Goal: Communication & Community: Answer question/provide support

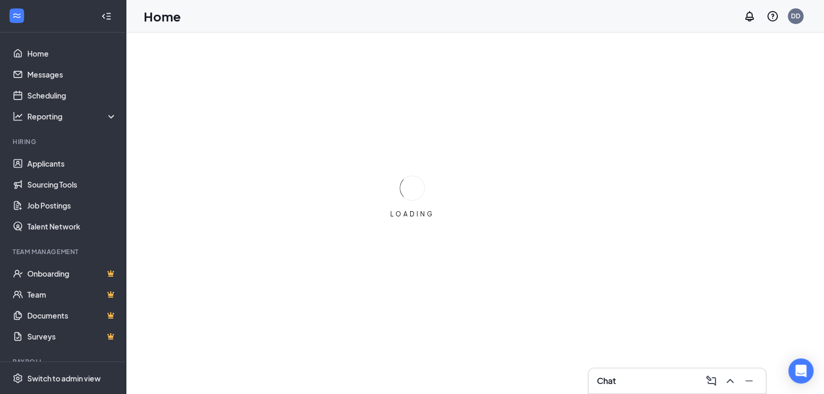
click at [74, 18] on div at bounding box center [62, 16] width 125 height 33
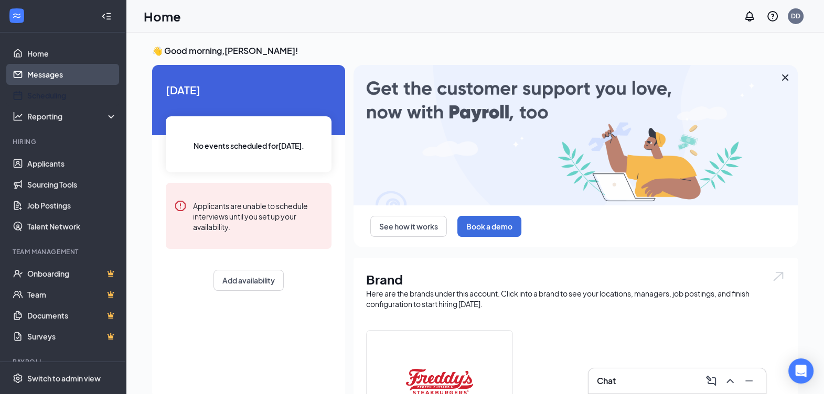
click at [45, 78] on link "Messages" at bounding box center [72, 74] width 90 height 21
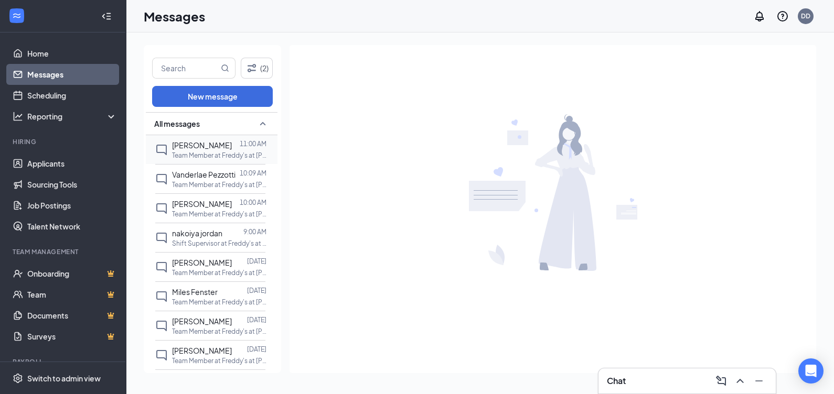
drag, startPoint x: 230, startPoint y: 148, endPoint x: 194, endPoint y: 154, distance: 36.6
click at [194, 154] on p "Team Member at Freddy's at [PERSON_NAME][GEOGRAPHIC_DATA]" at bounding box center [219, 155] width 94 height 9
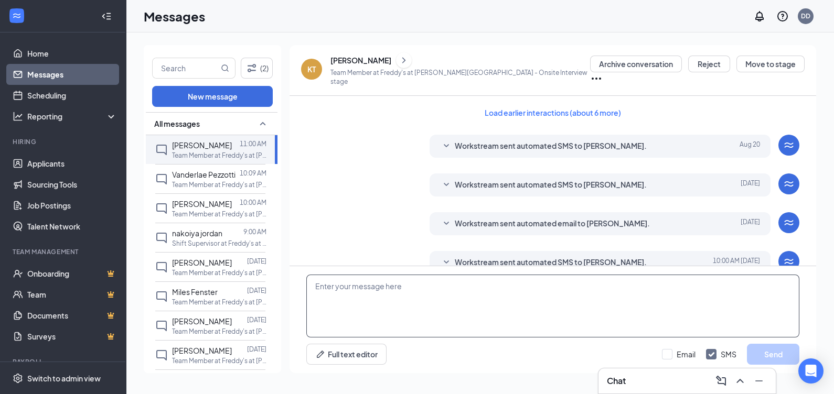
scroll to position [240, 0]
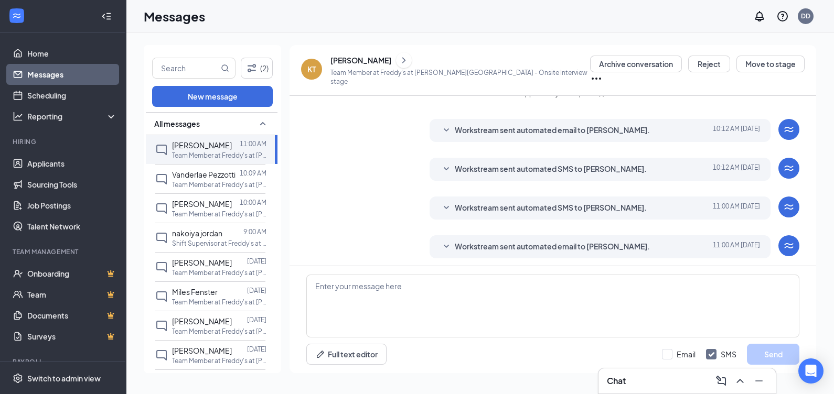
click at [496, 251] on div "Workstream sent automated email to [PERSON_NAME]. [DATE] 11:00 AM Hi [PERSON_NA…" at bounding box center [600, 246] width 341 height 23
click at [493, 241] on span "Workstream sent automated email to [PERSON_NAME]." at bounding box center [552, 247] width 195 height 13
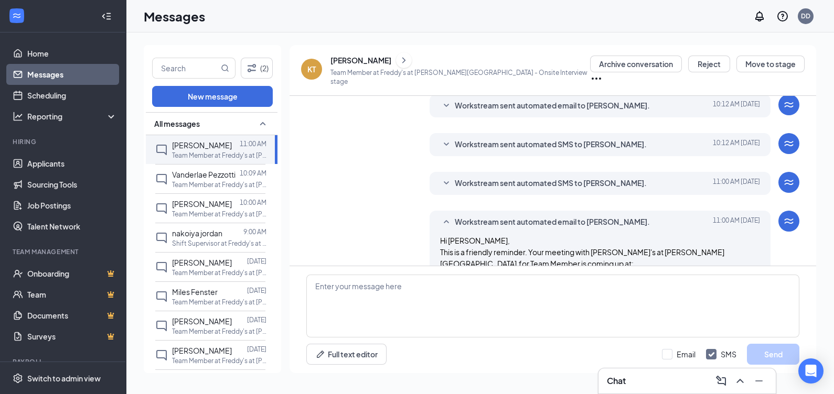
click at [450, 185] on div "Workstream sent automated SMS to [PERSON_NAME]. [DATE] 11:00 AM" at bounding box center [600, 183] width 320 height 13
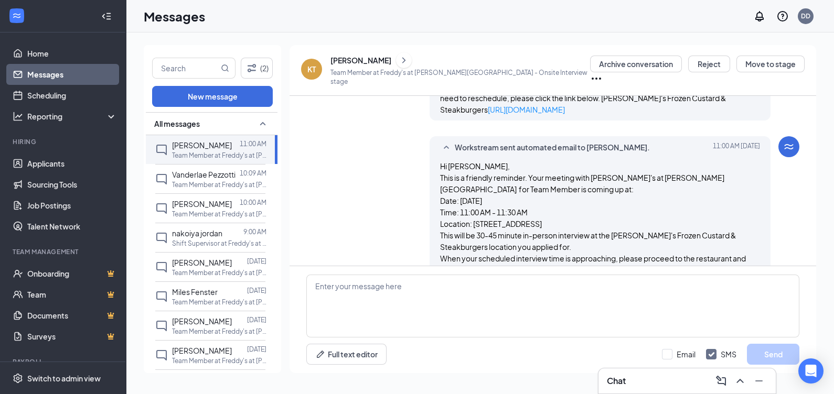
scroll to position [298, 0]
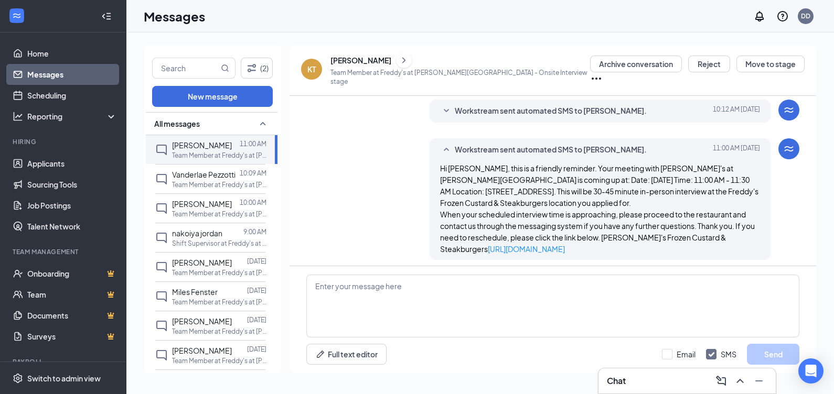
click at [449, 157] on div "Workstream sent automated SMS to [PERSON_NAME]. [DATE] 11:00 AM Hi [PERSON_NAME…" at bounding box center [600, 199] width 341 height 122
click at [450, 148] on div "Workstream sent automated SMS to [PERSON_NAME]. [DATE] 11:00 AM" at bounding box center [600, 150] width 320 height 13
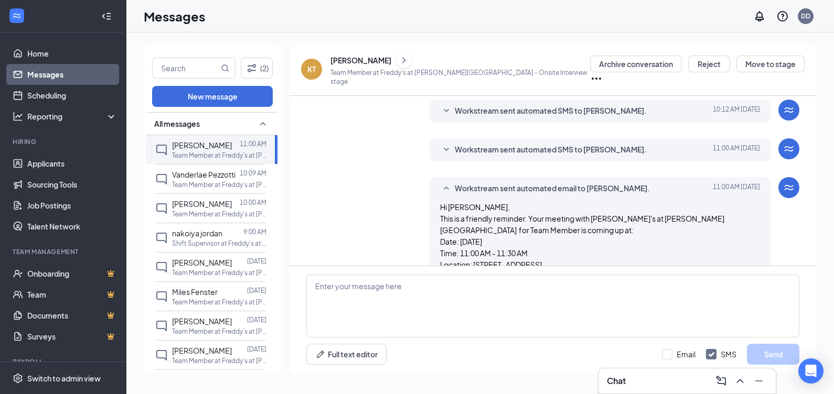
click at [449, 190] on icon "SmallChevronUp" at bounding box center [446, 189] width 13 height 13
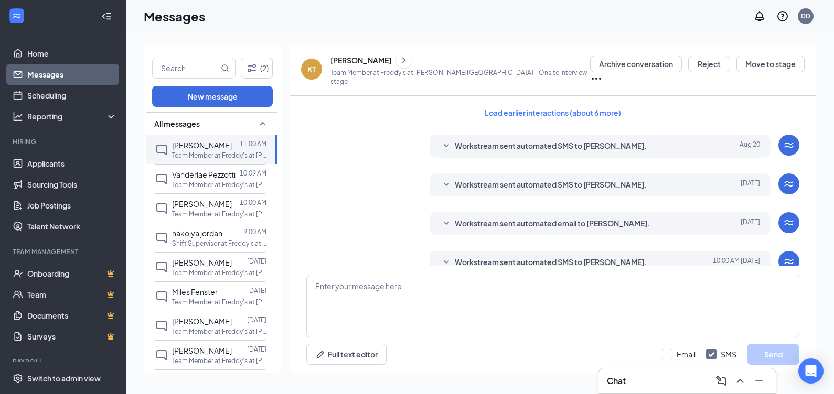
scroll to position [240, 0]
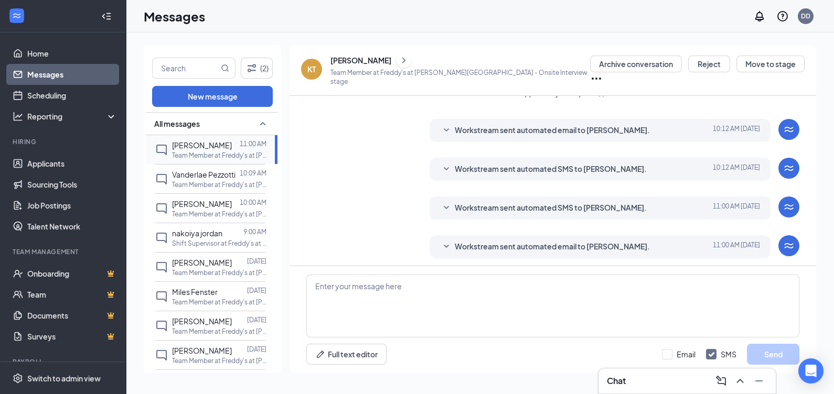
click at [203, 154] on p "Team Member at Freddy's at [PERSON_NAME][GEOGRAPHIC_DATA]" at bounding box center [219, 155] width 94 height 9
drag, startPoint x: 200, startPoint y: 178, endPoint x: 197, endPoint y: 165, distance: 13.9
click at [200, 178] on div "Vanderlae Pezzotti" at bounding box center [203, 175] width 63 height 12
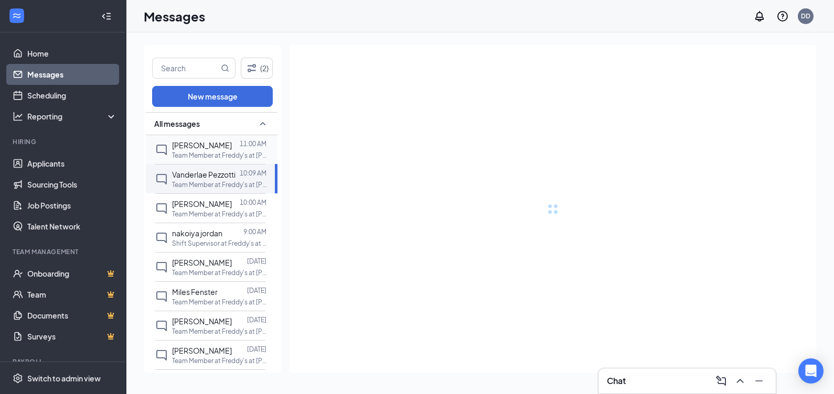
click at [199, 152] on p "Team Member at Freddy's at [PERSON_NAME][GEOGRAPHIC_DATA]" at bounding box center [219, 155] width 94 height 9
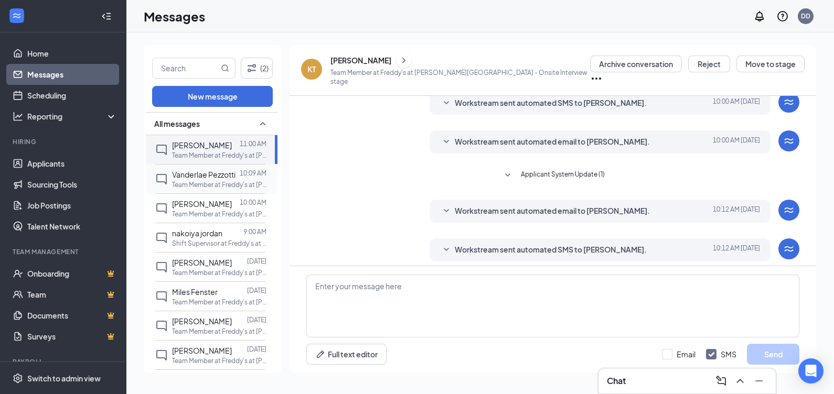
scroll to position [240, 0]
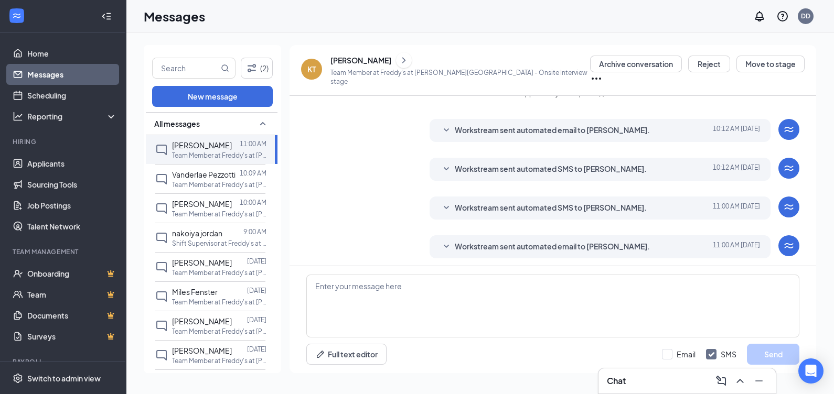
click at [522, 241] on span "Workstream sent automated email to [PERSON_NAME]." at bounding box center [552, 247] width 195 height 13
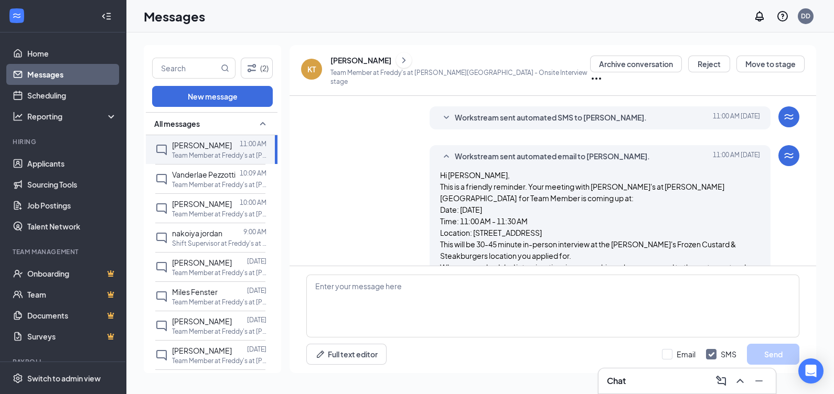
click at [487, 157] on span "Workstream sent automated email to [PERSON_NAME]." at bounding box center [552, 157] width 195 height 13
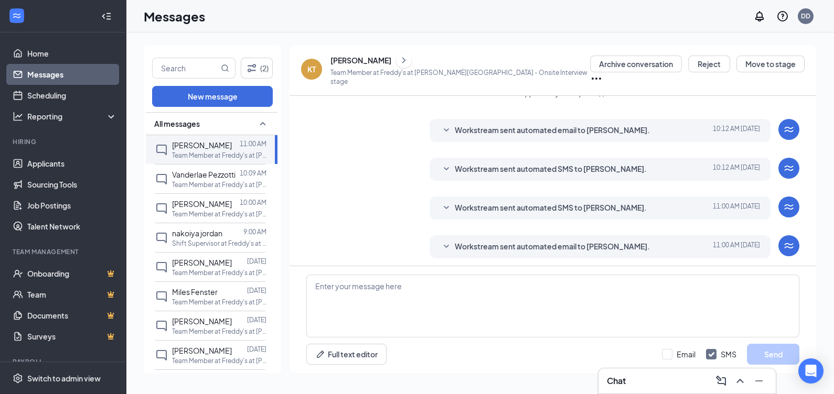
click at [379, 245] on div "Workstream sent automated email to [PERSON_NAME]. [DATE] 11:00 AM Hi [PERSON_NA…" at bounding box center [552, 249] width 493 height 28
click at [210, 181] on p "Team Member at Freddy's at [PERSON_NAME][GEOGRAPHIC_DATA]" at bounding box center [219, 184] width 94 height 9
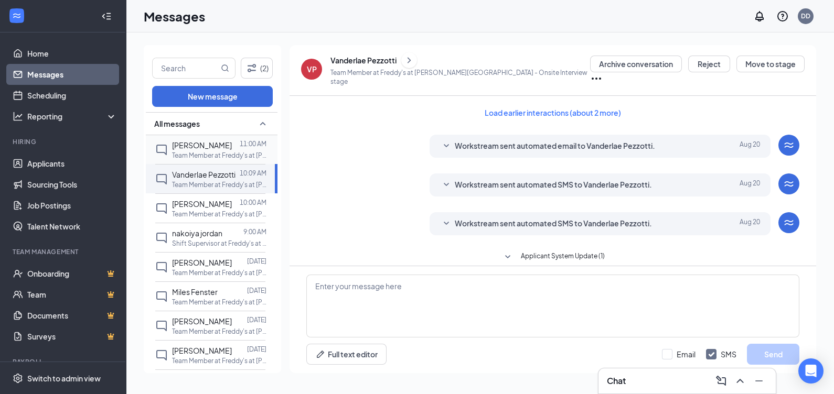
scroll to position [73, 0]
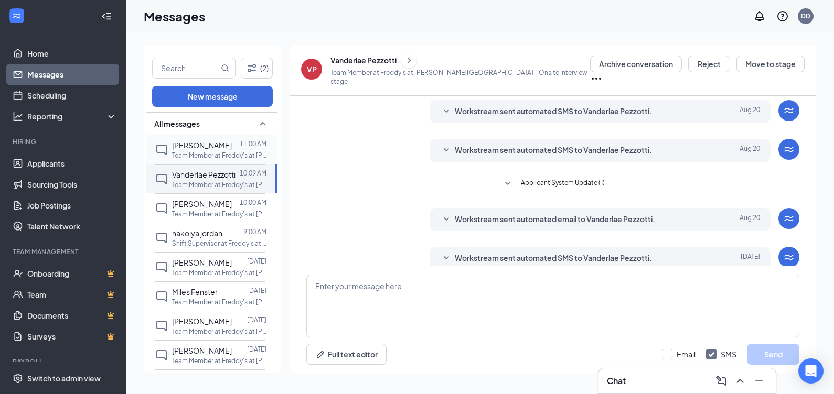
click at [207, 151] on p "Team Member at Freddy's at [PERSON_NAME][GEOGRAPHIC_DATA]" at bounding box center [219, 155] width 94 height 9
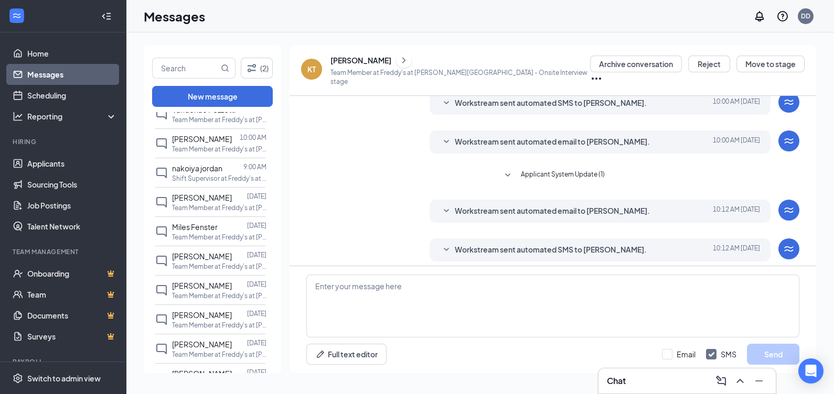
scroll to position [240, 0]
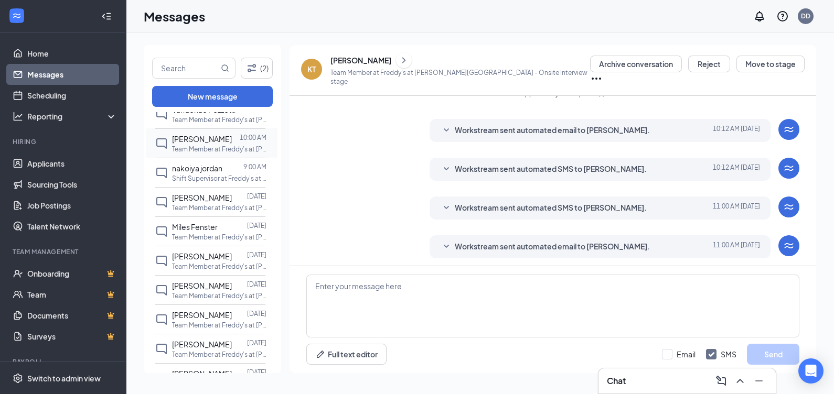
click at [210, 145] on p "Team Member at Freddy's at [PERSON_NAME][GEOGRAPHIC_DATA]" at bounding box center [219, 149] width 94 height 9
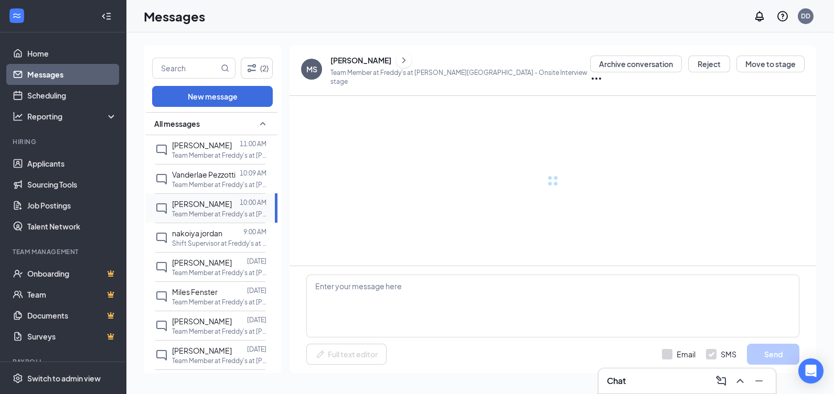
click at [210, 145] on span "[PERSON_NAME]" at bounding box center [202, 145] width 60 height 9
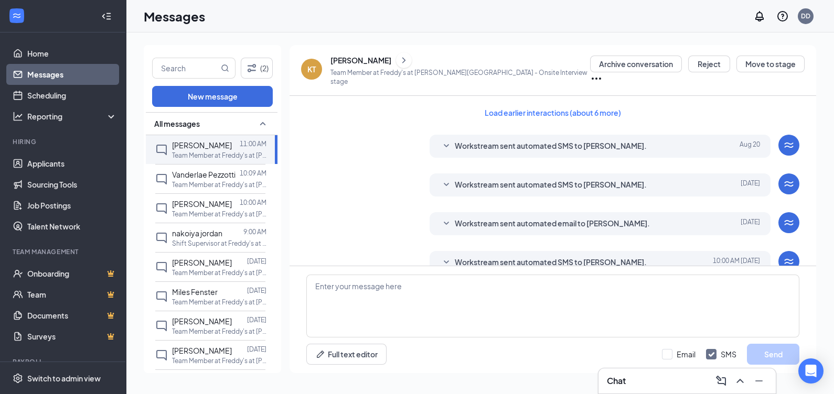
click at [367, 66] on div "[PERSON_NAME]" at bounding box center [360, 60] width 61 height 10
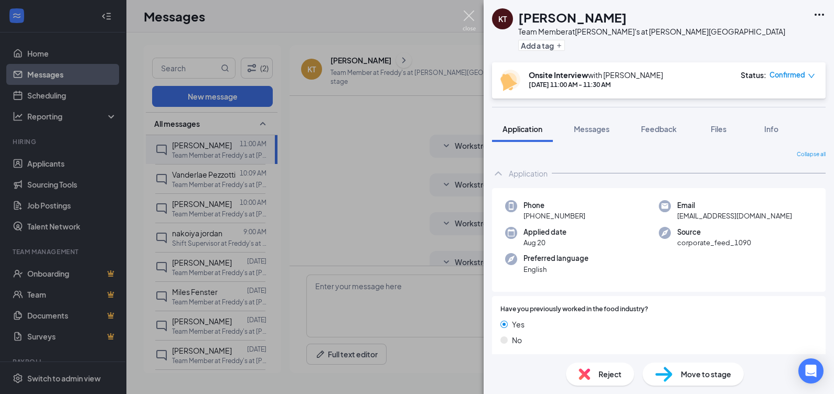
click at [466, 18] on img at bounding box center [469, 20] width 13 height 20
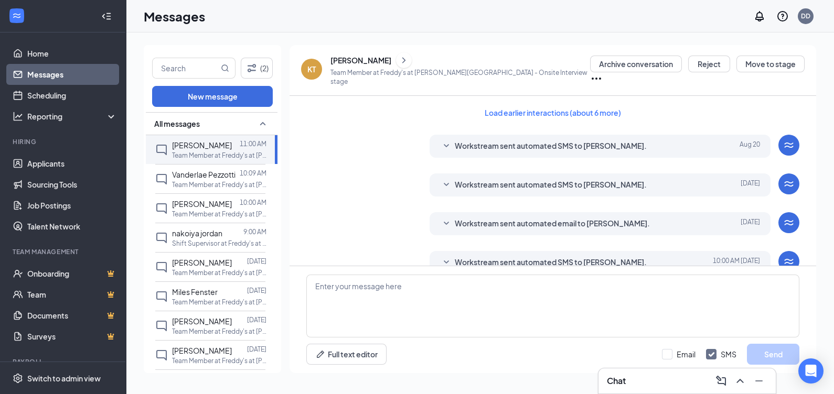
click at [442, 25] on div "Messages DD" at bounding box center [480, 16] width 708 height 33
click at [59, 103] on link "Scheduling" at bounding box center [72, 95] width 90 height 21
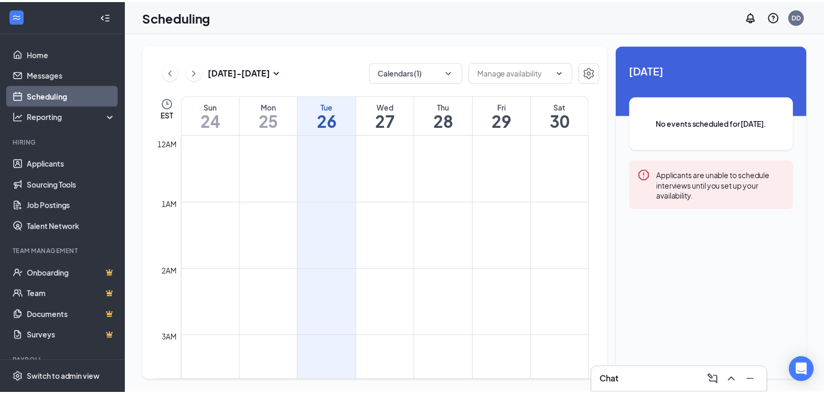
scroll to position [516, 0]
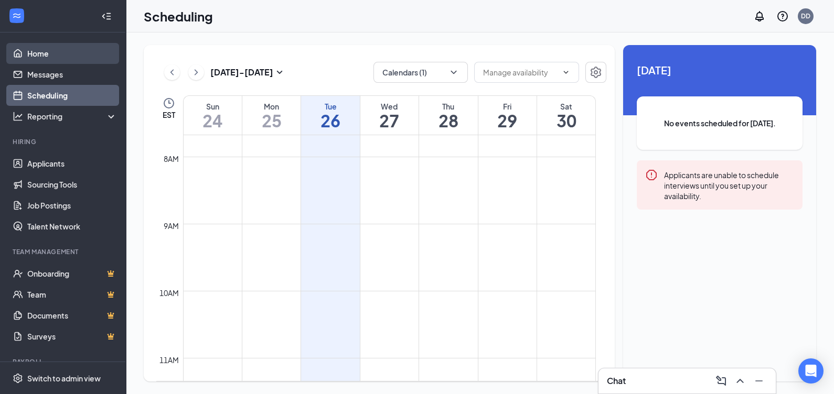
click at [74, 45] on link "Home" at bounding box center [72, 53] width 90 height 21
